Goal: Task Accomplishment & Management: Use online tool/utility

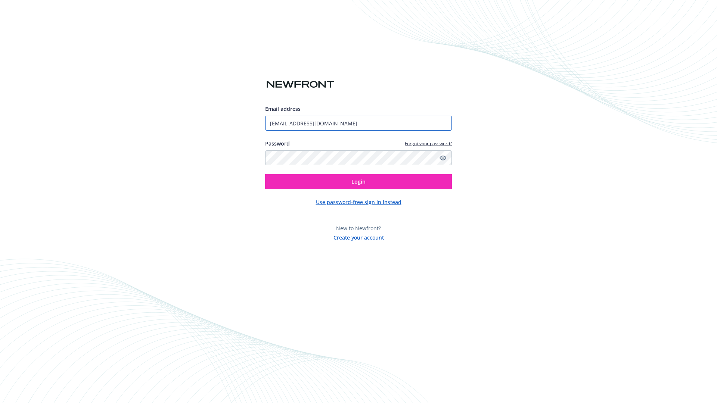
type input "[EMAIL_ADDRESS][DOMAIN_NAME]"
click at [359, 182] on span "Login" at bounding box center [359, 181] width 14 height 7
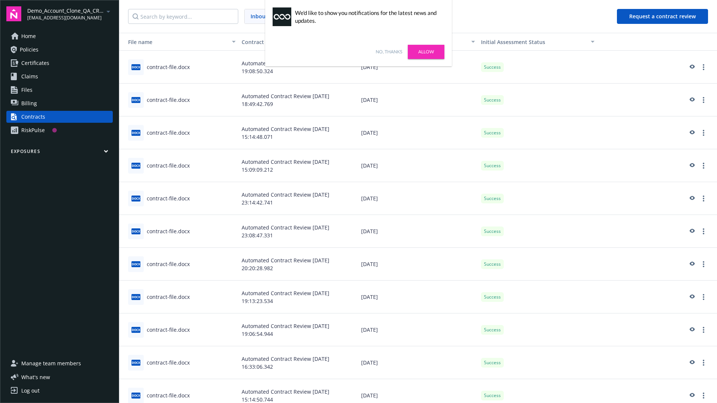
click at [389, 52] on link "No, thanks" at bounding box center [389, 52] width 27 height 7
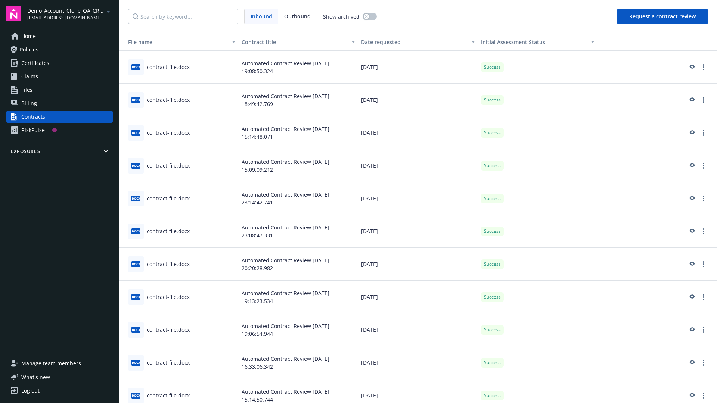
click at [663, 16] on button "Request a contract review" at bounding box center [662, 16] width 91 height 15
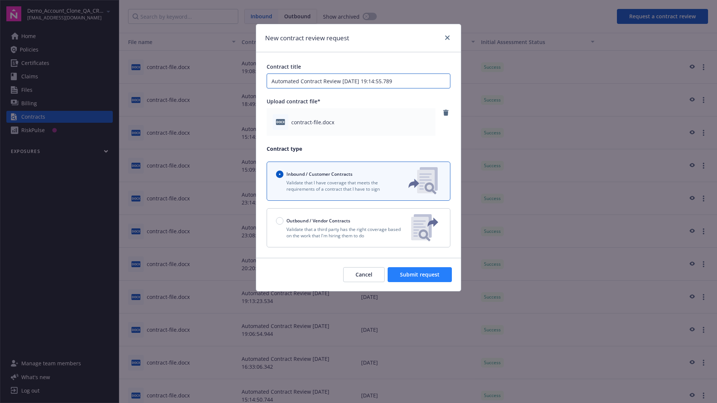
type input "Automated Contract Review 09-24-2025 19:14:55.789"
click at [420, 275] on span "Submit request" at bounding box center [420, 274] width 40 height 7
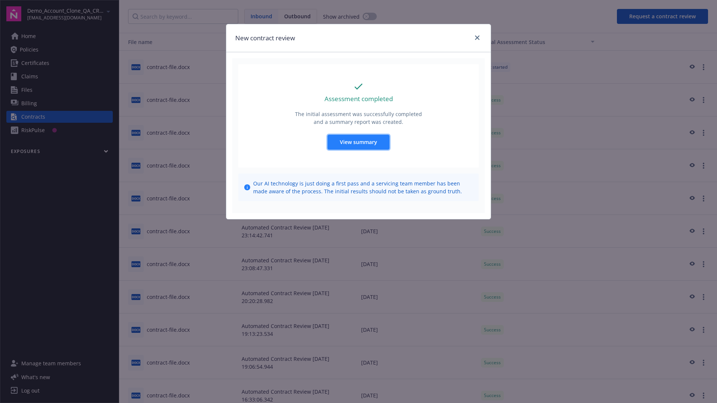
click at [358, 142] on span "View summary" at bounding box center [358, 142] width 37 height 7
